Goal: Information Seeking & Learning: Find specific fact

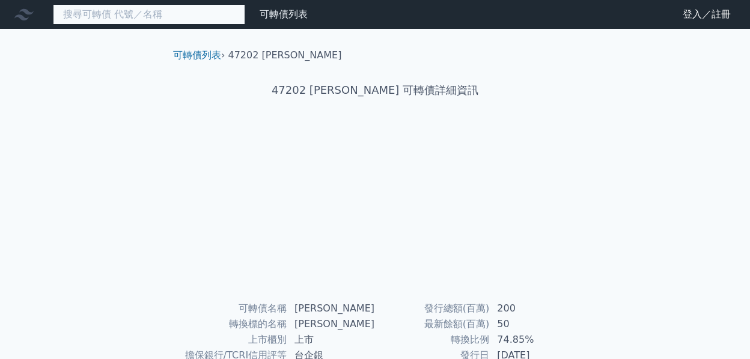
click at [209, 22] on input at bounding box center [149, 14] width 192 height 20
type input "89964"
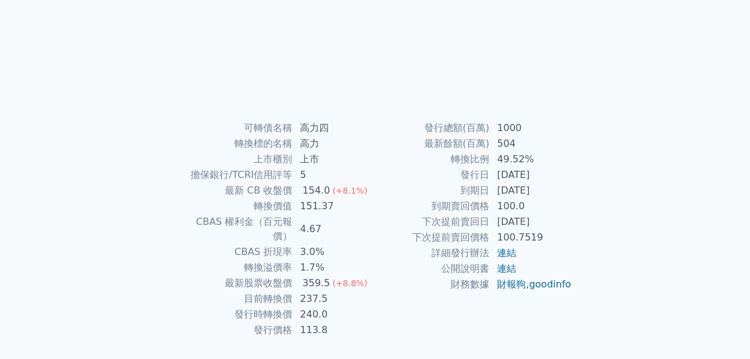
scroll to position [197, 0]
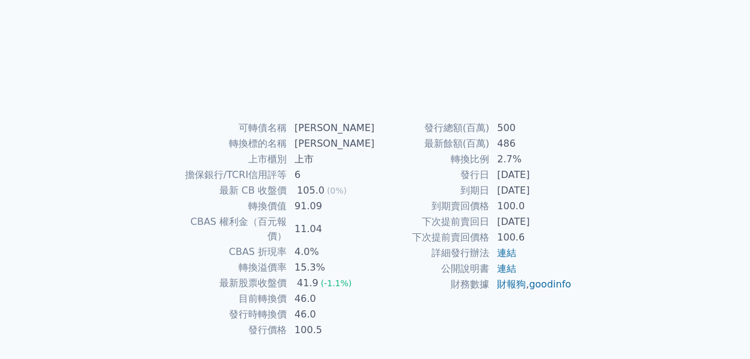
scroll to position [197, 0]
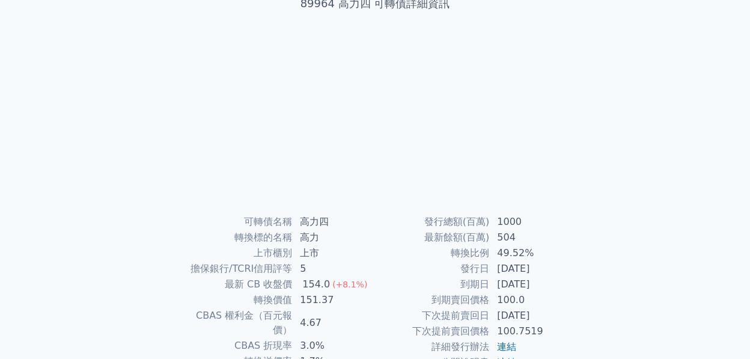
scroll to position [120, 0]
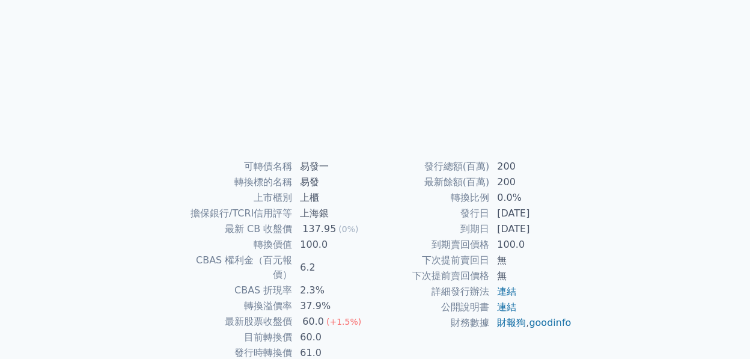
scroll to position [180, 0]
